Goal: Task Accomplishment & Management: Manage account settings

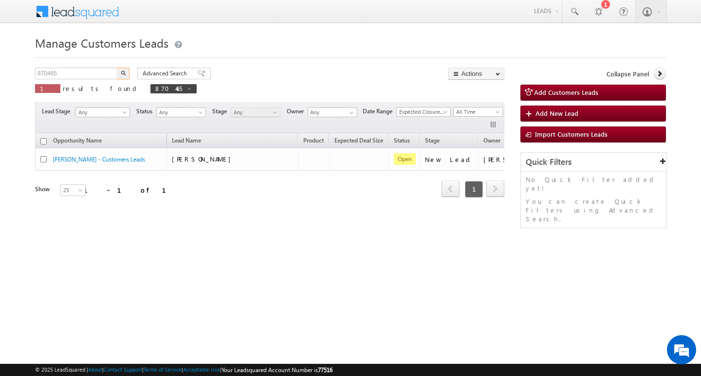
click at [84, 72] on input "870465" at bounding box center [76, 74] width 83 height 12
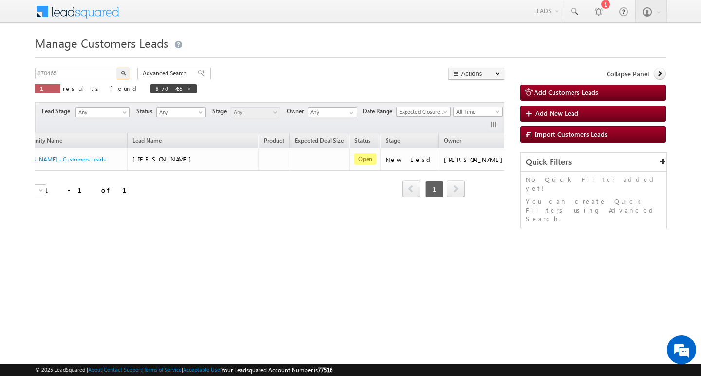
click at [84, 72] on input "870465" at bounding box center [76, 74] width 83 height 12
type input "Search Customers Leads"
click at [54, 79] on div "Search Customers Leads X 1 results found 870465" at bounding box center [116, 82] width 162 height 28
click at [64, 70] on input "text" at bounding box center [76, 74] width 83 height 12
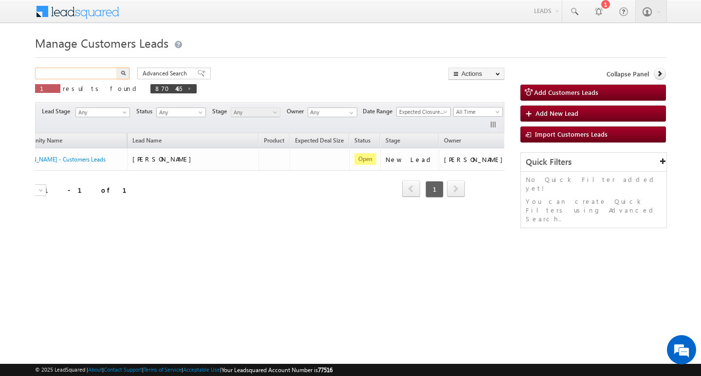
paste input "868287"
type input "868287"
click at [117, 68] on button "button" at bounding box center [123, 74] width 13 height 12
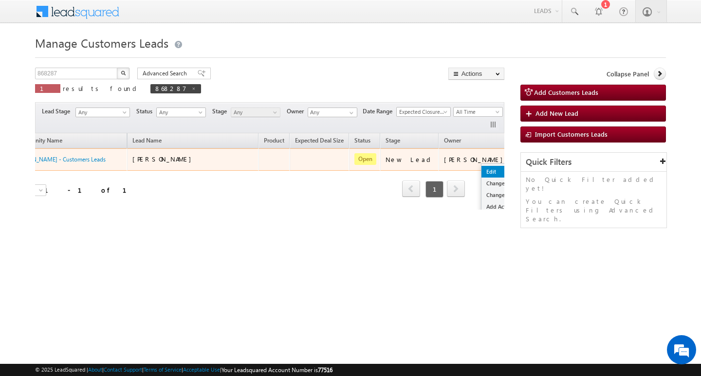
click at [481, 170] on link "Edit" at bounding box center [505, 172] width 49 height 12
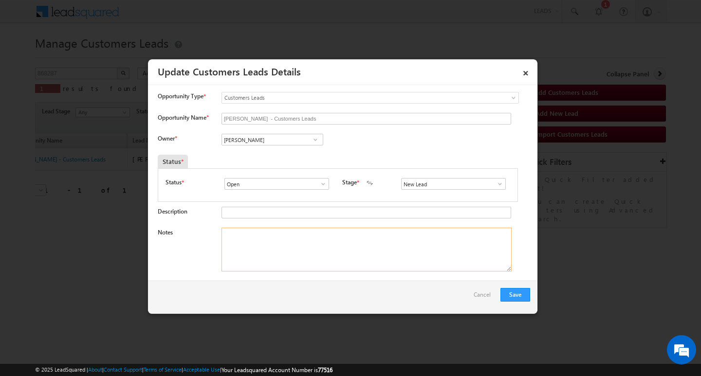
click at [328, 268] on textarea "Notes" at bounding box center [366, 250] width 290 height 44
click at [251, 141] on input "[PERSON_NAME]" at bounding box center [272, 140] width 102 height 12
click at [303, 248] on textarea "Notes" at bounding box center [366, 250] width 290 height 44
paste textarea "[PERSON_NAME]/ AG : 40/ B / MOTHR INCOME : 1L / WORAK EXPE : 15/ PROPERTY TYPE …"
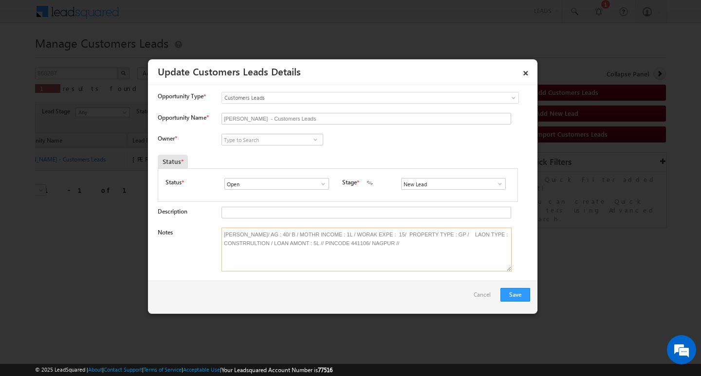
type textarea "[PERSON_NAME]/ AG : 40/ B / MOTHR INCOME : 1L / WORAK EXPE : 15/ PROPERTY TYPE …"
click at [253, 138] on input at bounding box center [272, 140] width 102 height 12
paste input "[PERSON_NAME] [PERSON_NAME]"
click at [283, 146] on link "[PERSON_NAME] Bhati [EMAIL_ADDRESS][PERSON_NAME][DOMAIN_NAME]" at bounding box center [272, 154] width 102 height 18
type input "[PERSON_NAME] [PERSON_NAME]"
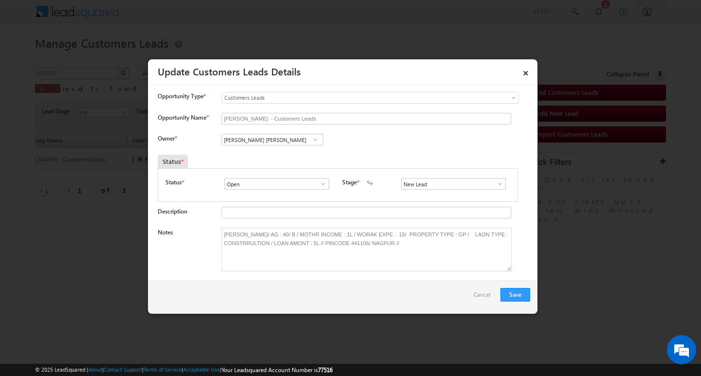
click at [497, 185] on span at bounding box center [500, 184] width 10 height 8
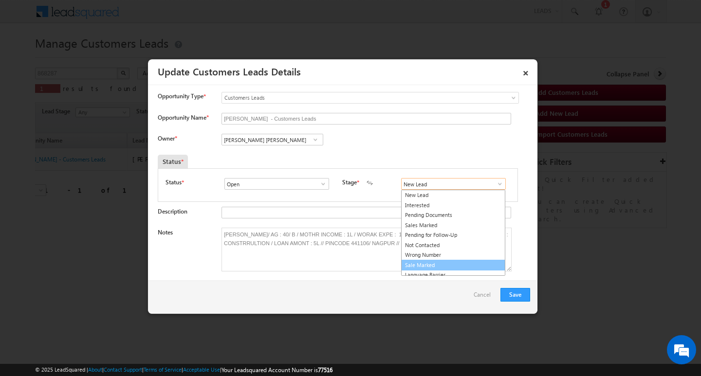
click at [464, 263] on link "Sale Marked" at bounding box center [453, 265] width 104 height 11
type input "Sale Marked"
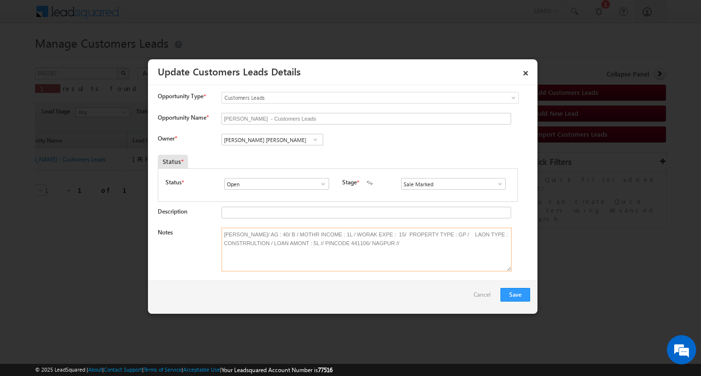
click at [307, 235] on textarea "[PERSON_NAME]/ AG : 40/ B / MOTHR INCOME : 1L / WORAK EXPE : 15/ PROPERTY TYPE …" at bounding box center [366, 250] width 290 height 44
type textarea "[PERSON_NAME]/ AG : 40Y/ B / MOTHR INCOME : 1L / WORAK EXPE : 15/ PROPERTY TYPE…"
click at [510, 292] on button "Save" at bounding box center [515, 295] width 30 height 14
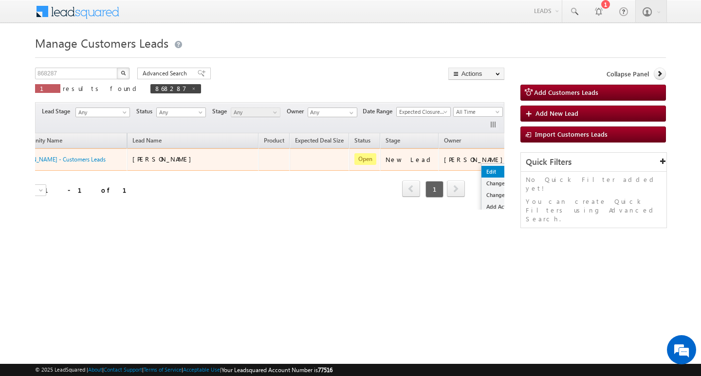
click at [481, 172] on link "Edit" at bounding box center [505, 172] width 49 height 12
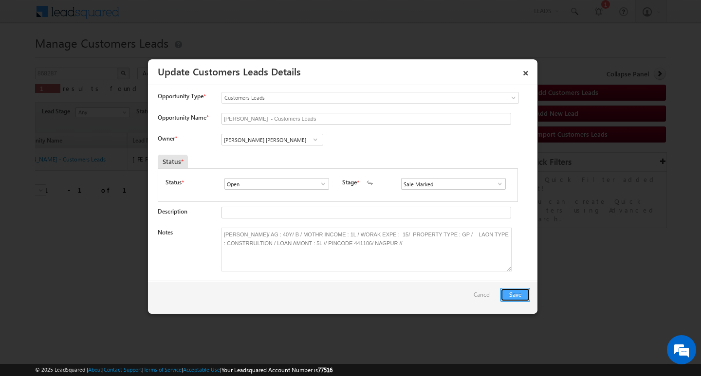
click at [518, 300] on button "Save" at bounding box center [515, 295] width 30 height 14
